Goal: Task Accomplishment & Management: Manage account settings

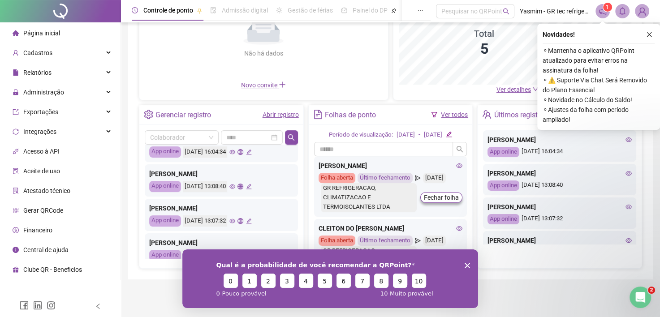
scroll to position [90, 0]
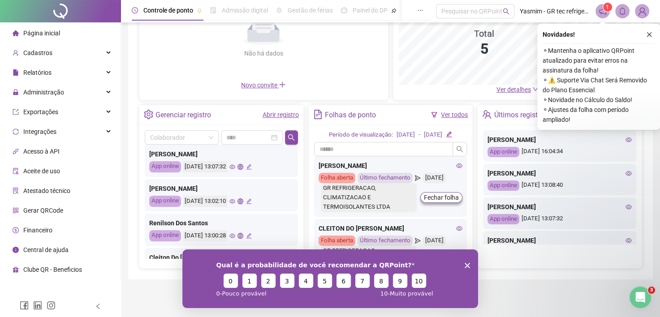
click at [466, 265] on polygon "Encerrar pesquisa" at bounding box center [466, 264] width 5 height 5
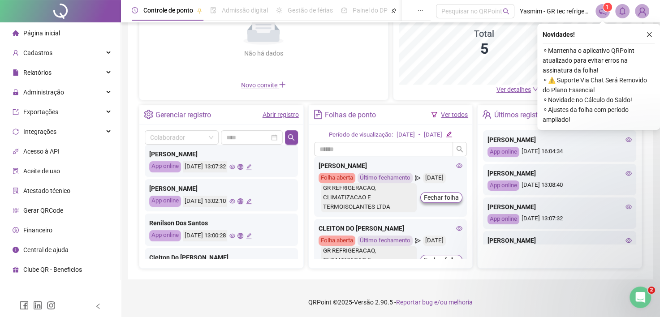
click at [243, 201] on icon "global" at bounding box center [240, 201] width 6 height 6
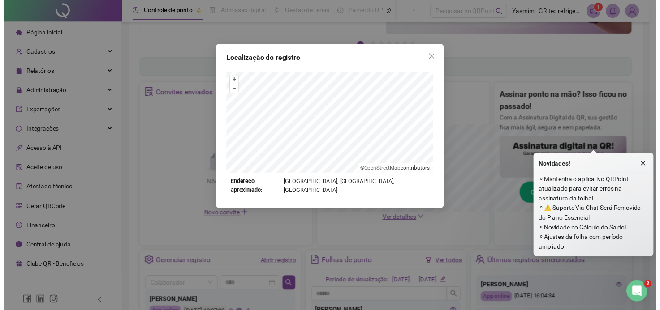
scroll to position [246, 0]
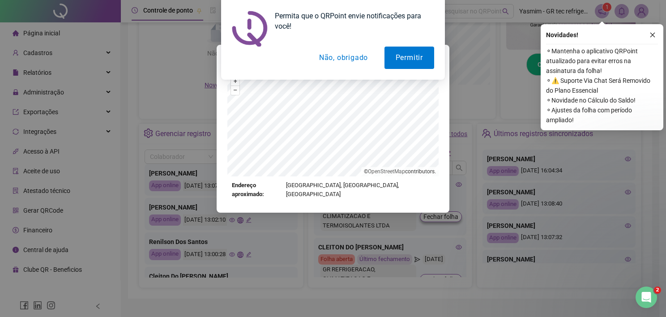
click at [342, 59] on button "Não, obrigado" at bounding box center [343, 58] width 71 height 22
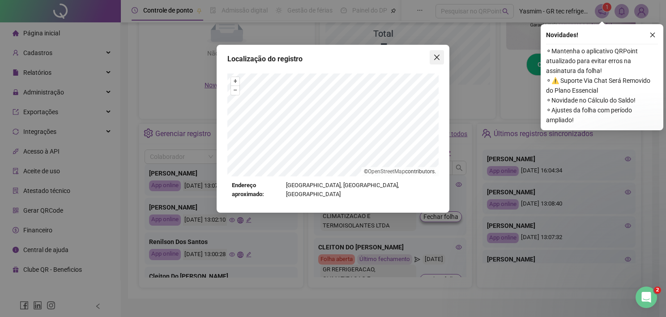
click at [440, 58] on icon "close" at bounding box center [436, 57] width 7 height 7
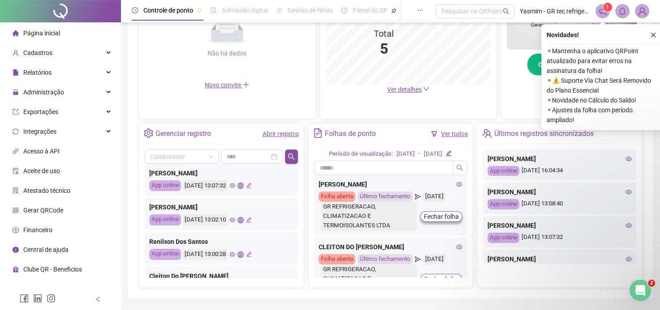
click at [243, 254] on icon "global" at bounding box center [240, 255] width 6 height 6
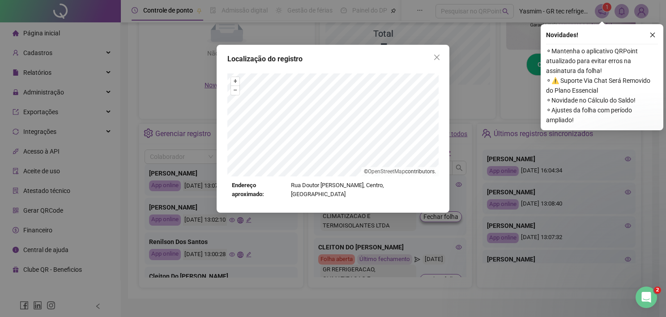
click at [435, 56] on icon "close" at bounding box center [436, 57] width 7 height 7
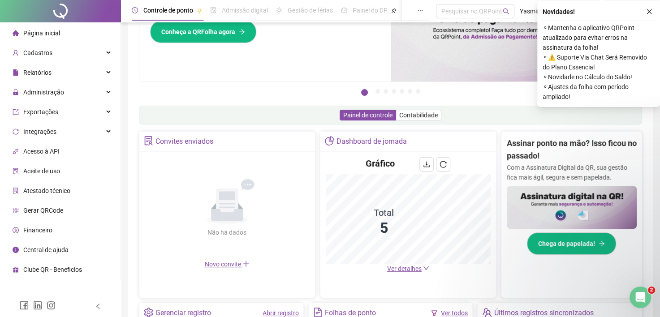
scroll to position [22, 0]
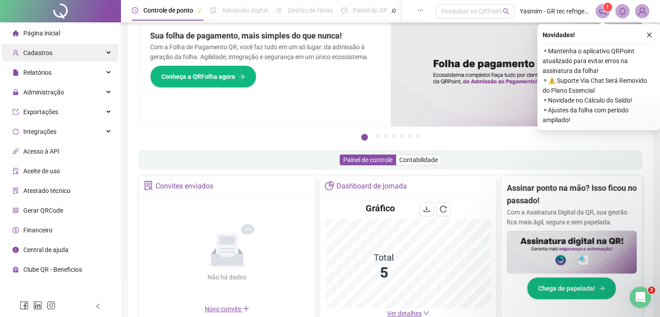
click at [61, 52] on div "Cadastros" at bounding box center [60, 53] width 117 height 18
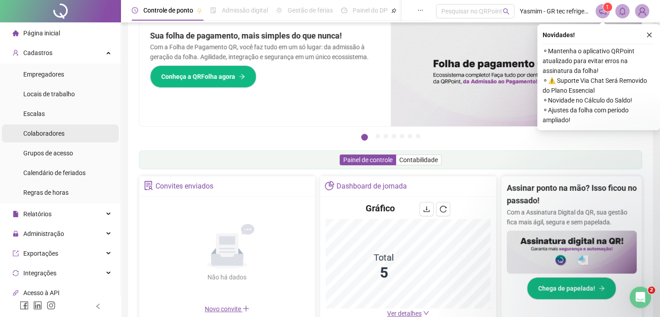
click at [43, 137] on span "Colaboradores" at bounding box center [43, 133] width 41 height 7
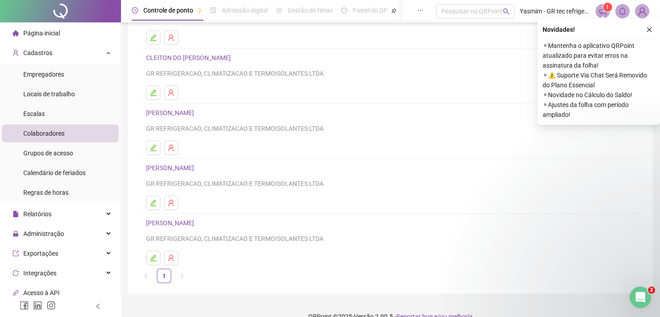
scroll to position [116, 0]
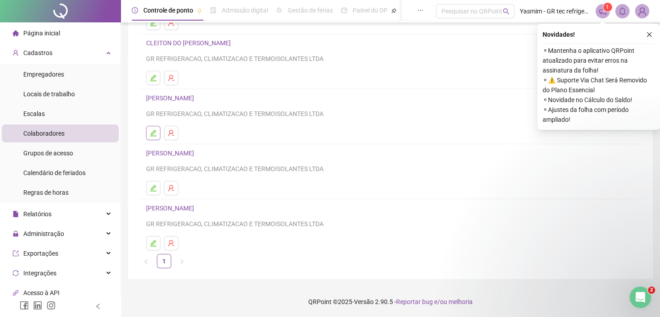
click at [154, 130] on icon "edit" at bounding box center [153, 132] width 7 height 7
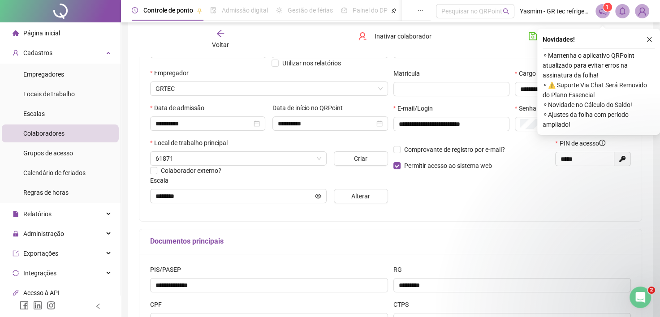
type input "********"
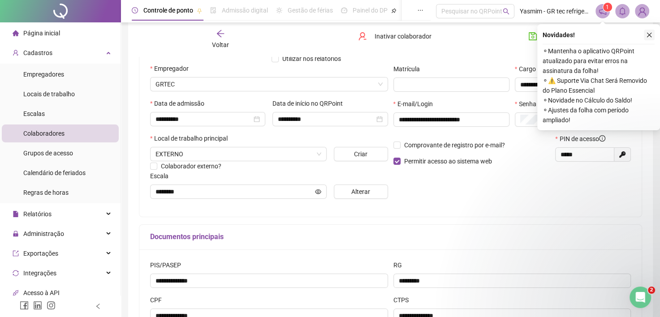
click at [647, 34] on icon "close" at bounding box center [649, 35] width 6 height 6
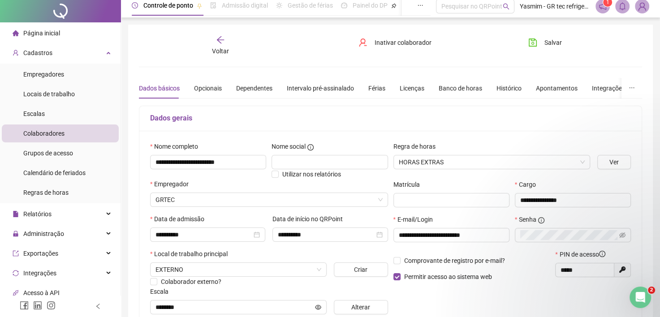
scroll to position [0, 0]
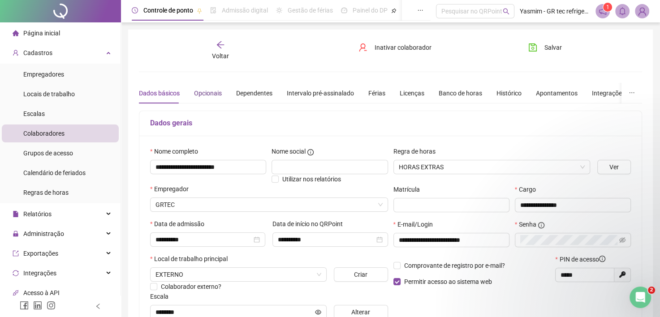
click at [217, 94] on div "Opcionais" at bounding box center [208, 93] width 28 height 10
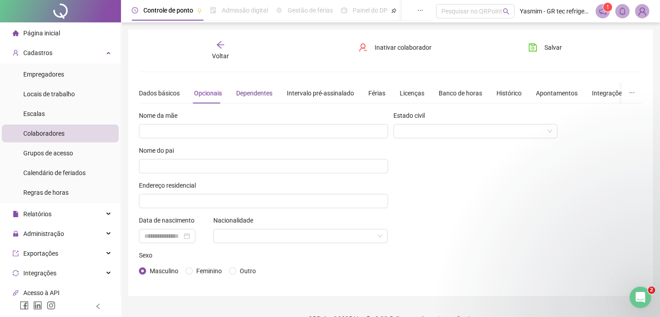
click at [253, 90] on div "Dependentes" at bounding box center [254, 93] width 36 height 10
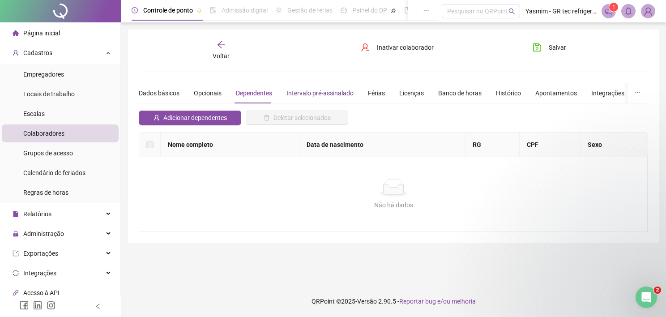
click at [308, 89] on div "Intervalo pré-assinalado" at bounding box center [320, 93] width 67 height 10
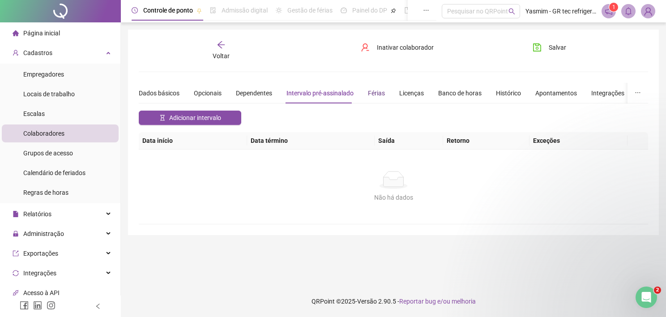
click at [377, 93] on div "Férias" at bounding box center [376, 93] width 17 height 10
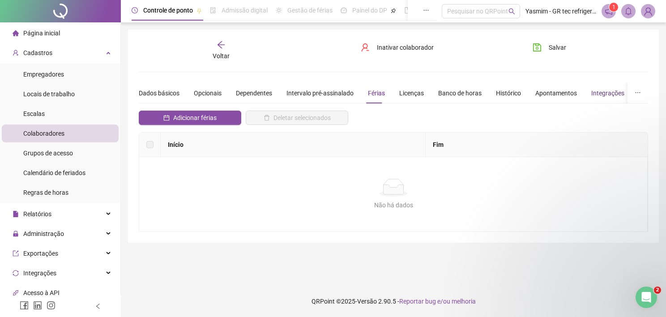
click at [592, 92] on div "Integrações" at bounding box center [608, 93] width 33 height 10
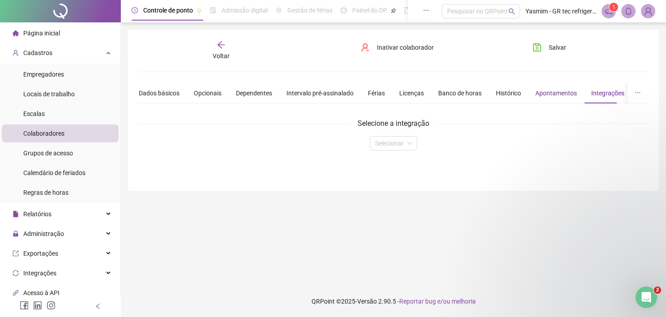
click at [563, 93] on div "Apontamentos" at bounding box center [557, 93] width 42 height 10
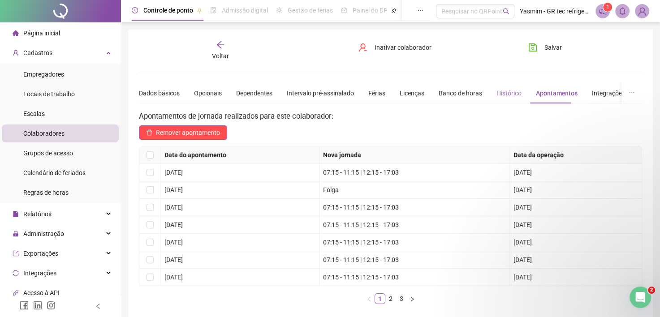
click at [507, 100] on div "Histórico" at bounding box center [508, 93] width 25 height 21
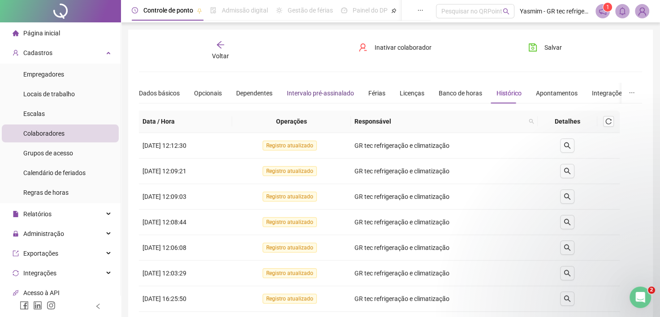
click at [313, 94] on div "Intervalo pré-assinalado" at bounding box center [320, 93] width 67 height 10
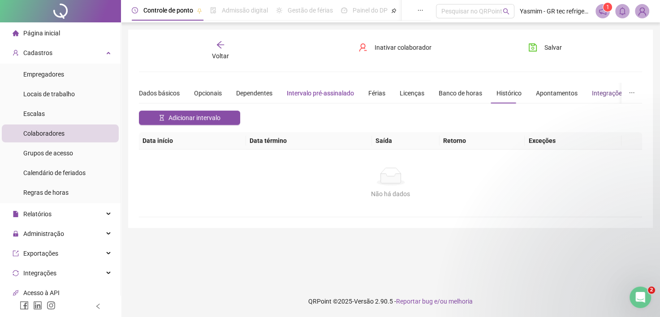
click at [604, 96] on div "Integrações" at bounding box center [608, 93] width 33 height 10
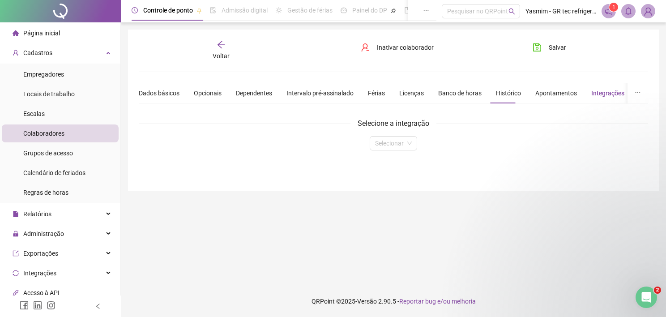
click at [602, 93] on div "Integrações" at bounding box center [608, 93] width 33 height 10
click at [168, 96] on div "Dados básicos" at bounding box center [159, 93] width 41 height 10
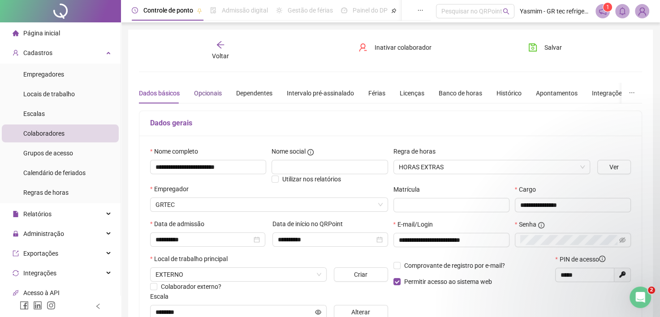
click at [200, 90] on div "Opcionais" at bounding box center [208, 93] width 28 height 10
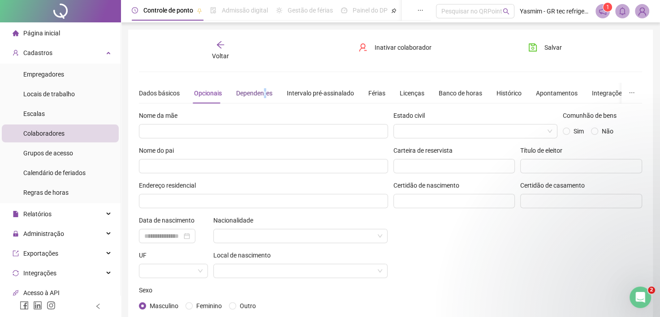
click at [264, 94] on div "Dependentes" at bounding box center [254, 93] width 36 height 10
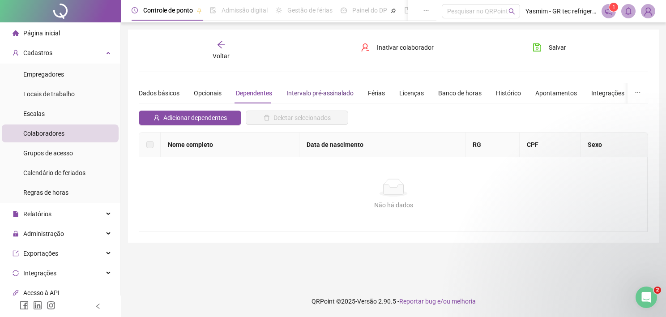
drag, startPoint x: 264, startPoint y: 94, endPoint x: 322, endPoint y: 95, distance: 57.8
click at [322, 95] on div "Intervalo pré-assinalado" at bounding box center [320, 93] width 67 height 10
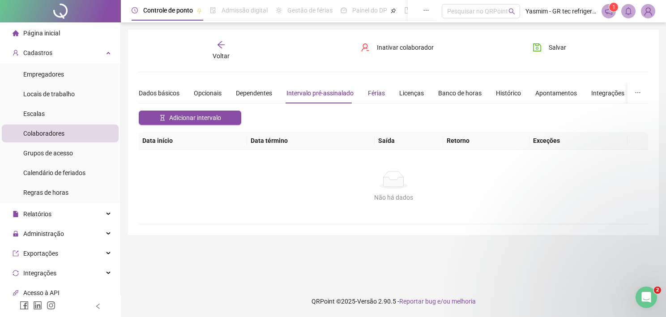
click at [369, 92] on div "Férias" at bounding box center [376, 93] width 17 height 10
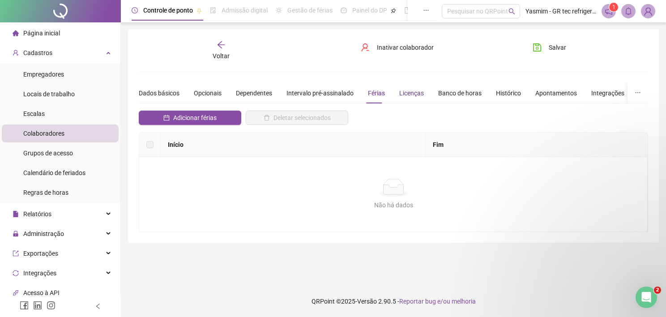
click at [399, 92] on div "Licenças" at bounding box center [411, 93] width 25 height 10
click at [463, 90] on div "Banco de horas" at bounding box center [459, 93] width 43 height 10
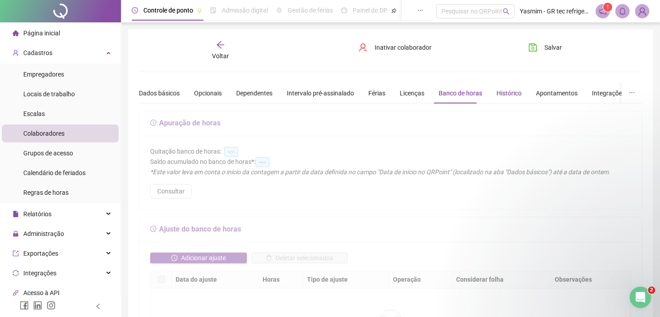
drag, startPoint x: 463, startPoint y: 90, endPoint x: 507, endPoint y: 91, distance: 44.3
click at [507, 91] on div "Histórico" at bounding box center [508, 93] width 25 height 10
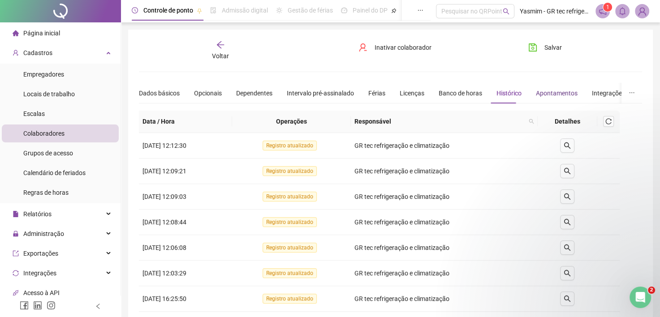
click at [537, 89] on div "Apontamentos" at bounding box center [557, 93] width 42 height 10
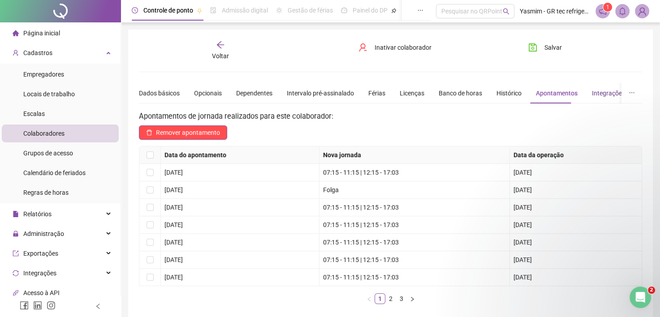
click at [598, 94] on div "Integrações" at bounding box center [608, 93] width 33 height 10
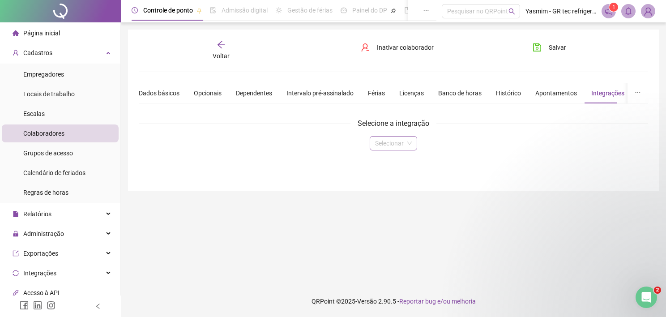
click at [387, 139] on input "search" at bounding box center [389, 143] width 29 height 13
click at [643, 93] on button "button" at bounding box center [638, 93] width 21 height 21
click at [619, 118] on li "Preferências" at bounding box center [622, 113] width 54 height 13
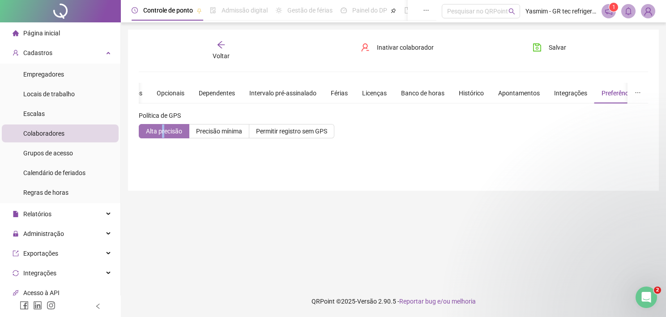
click at [165, 130] on span "Alta precisão" at bounding box center [164, 131] width 36 height 7
drag, startPoint x: 165, startPoint y: 130, endPoint x: 158, endPoint y: 139, distance: 11.1
click at [153, 137] on label "Alta precisão" at bounding box center [164, 131] width 51 height 14
drag, startPoint x: 158, startPoint y: 139, endPoint x: 156, endPoint y: 129, distance: 10.0
click at [156, 129] on span "Alta precisão" at bounding box center [164, 131] width 36 height 7
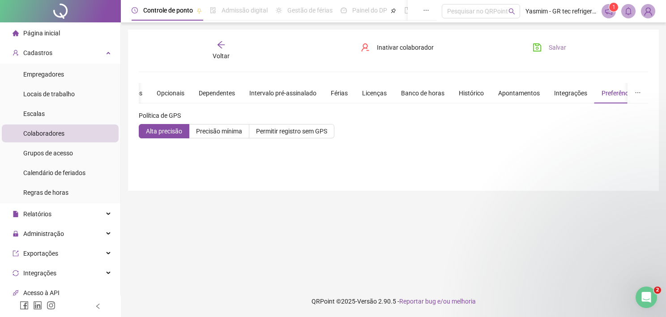
click at [537, 49] on icon "save" at bounding box center [538, 47] width 8 height 8
click at [556, 46] on span "Salvar" at bounding box center [557, 48] width 17 height 10
